Goal: Obtain resource: Download file/media

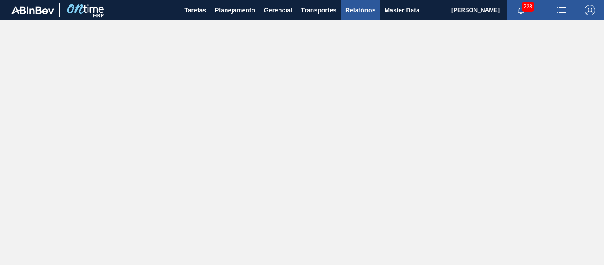
click at [355, 13] on span "Relatórios" at bounding box center [360, 10] width 30 height 11
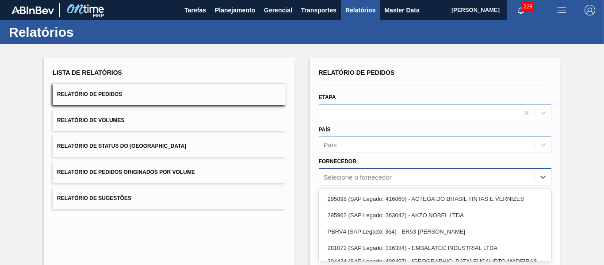
click at [411, 181] on div "option 295962 (SAP Legado: 363042) - AKZO NOBEL LTDA focused, 2 of 23. 23 resul…" at bounding box center [435, 176] width 233 height 17
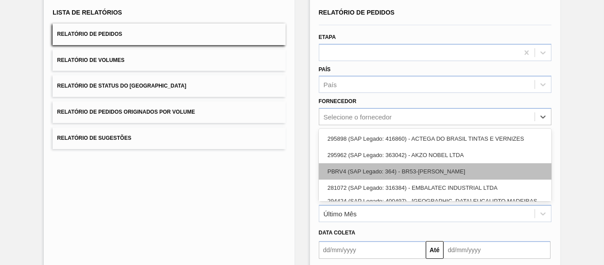
click at [419, 170] on div "PBRV4 (SAP Legado: 364) - BR53-[PERSON_NAME]" at bounding box center [435, 171] width 233 height 16
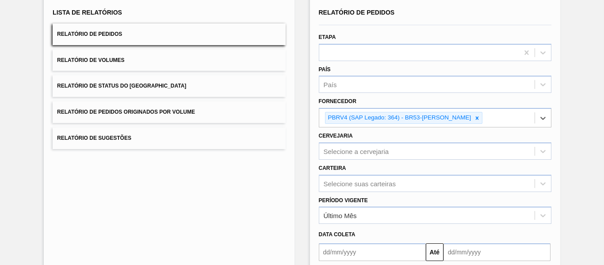
scroll to position [104, 0]
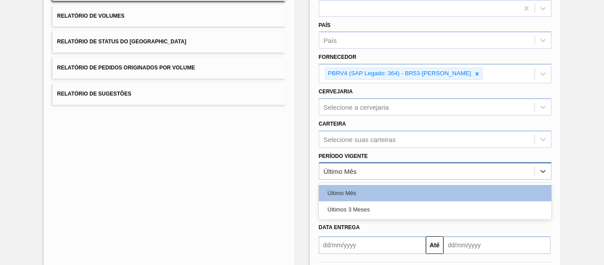
click at [401, 169] on div "Último Mês" at bounding box center [426, 171] width 215 height 13
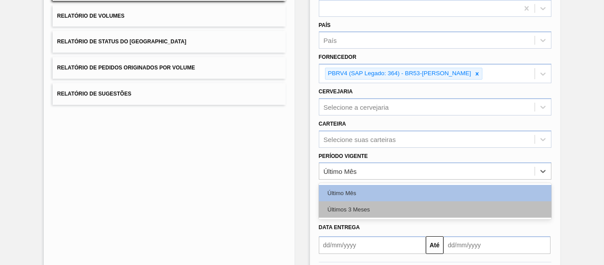
click at [385, 215] on div "Últimos 3 Meses" at bounding box center [435, 209] width 233 height 16
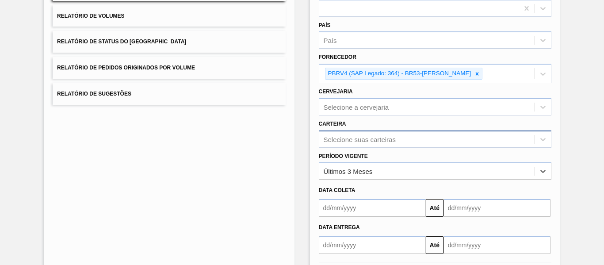
scroll to position [127, 0]
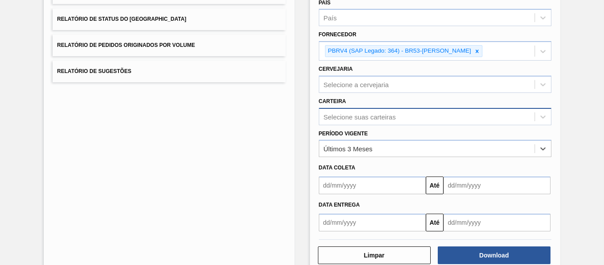
click at [386, 125] on div "Selecione suas carteiras" at bounding box center [435, 116] width 233 height 17
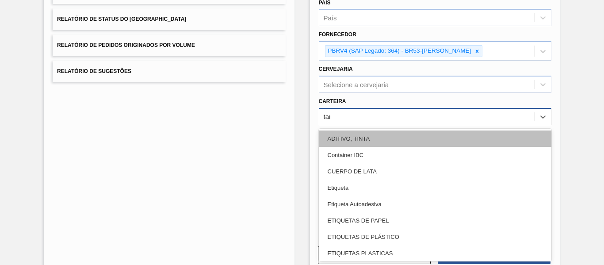
type input "tamp"
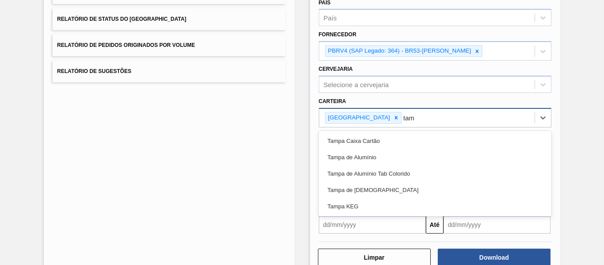
type input "tamp"
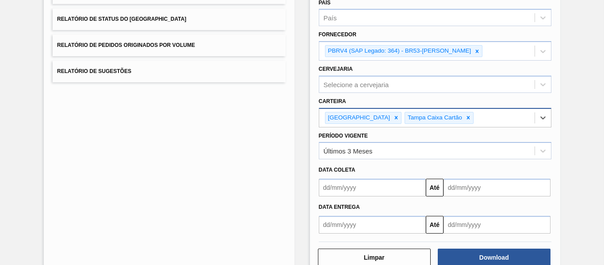
type input "y"
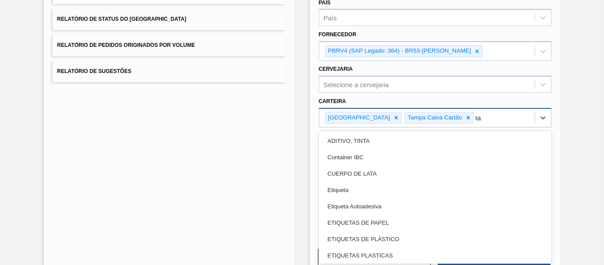
type input "tam"
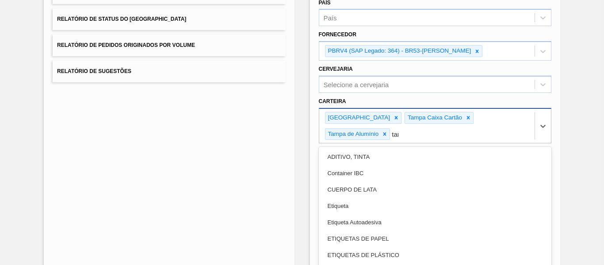
type input "tamp"
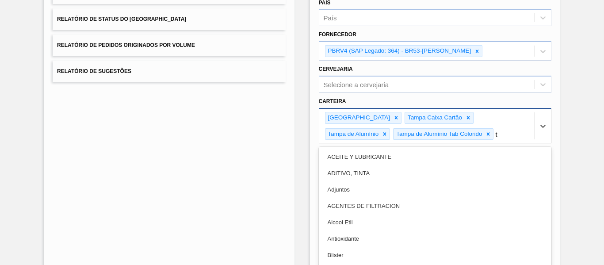
scroll to position [145, 0]
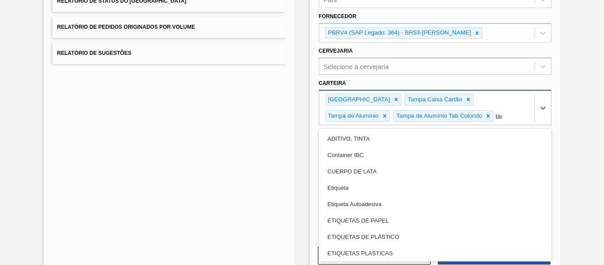
type input "tamp"
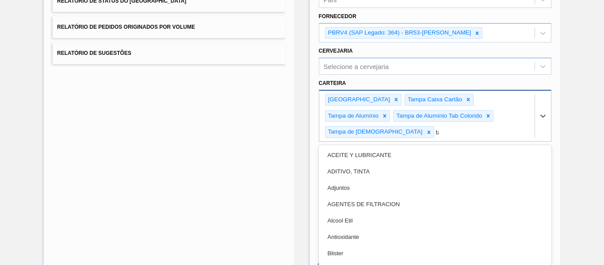
type input "tam"
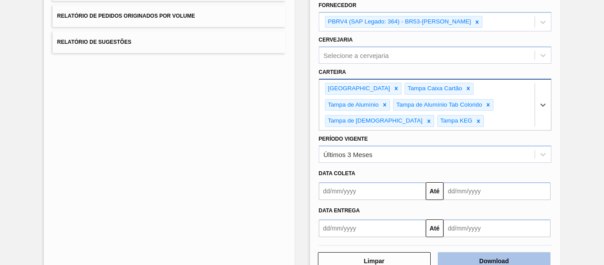
scroll to position [182, 0]
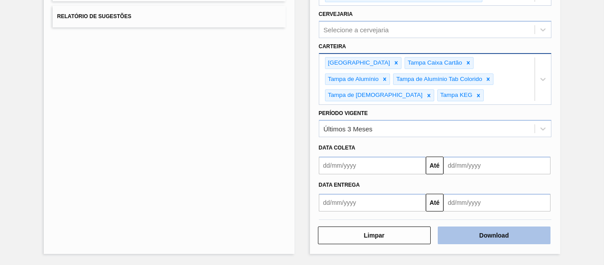
click at [505, 240] on button "Download" at bounding box center [494, 235] width 113 height 18
